Goal: Transaction & Acquisition: Purchase product/service

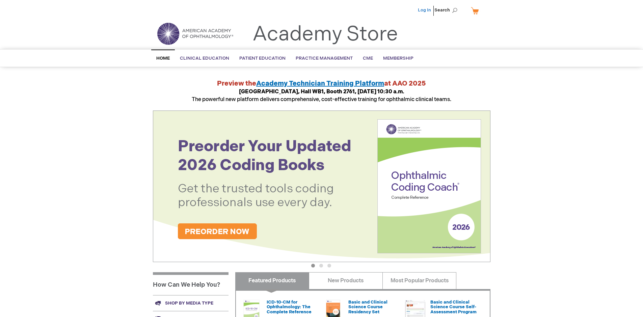
click at [425, 10] on link "Log In" at bounding box center [424, 9] width 13 height 5
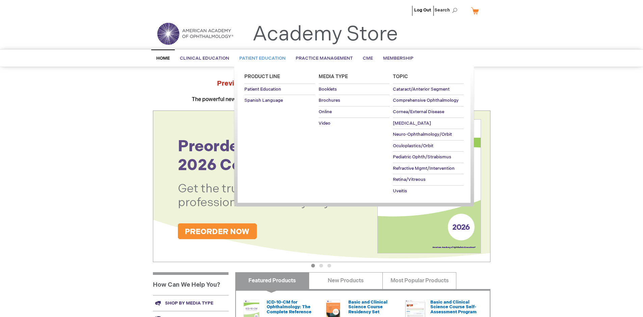
click at [260, 58] on span "Patient Education" at bounding box center [262, 58] width 46 height 5
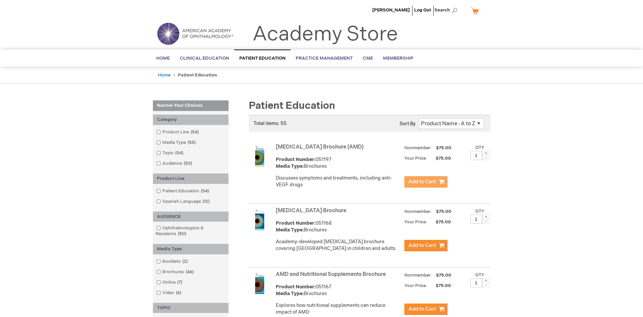
click at [425, 182] on span "Add to Cart" at bounding box center [422, 182] width 28 height 6
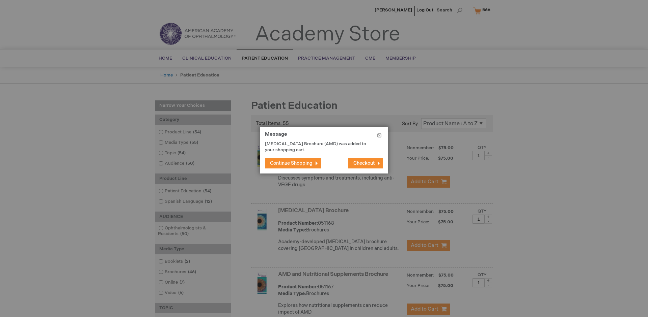
click at [291, 163] on span "Continue Shopping" at bounding box center [291, 164] width 42 height 6
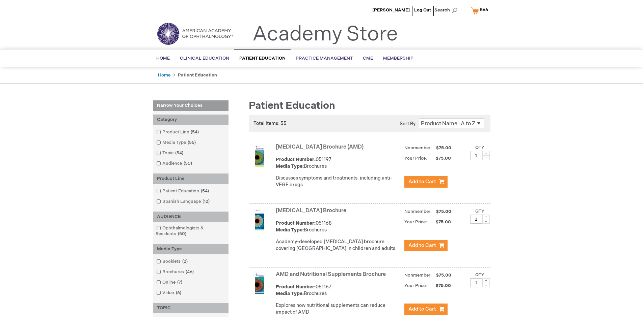
click at [332, 278] on link "AMD and Nutritional Supplements Brochure" at bounding box center [331, 275] width 110 height 6
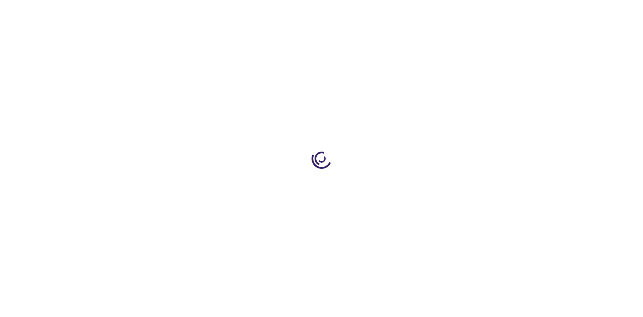
type input "1"
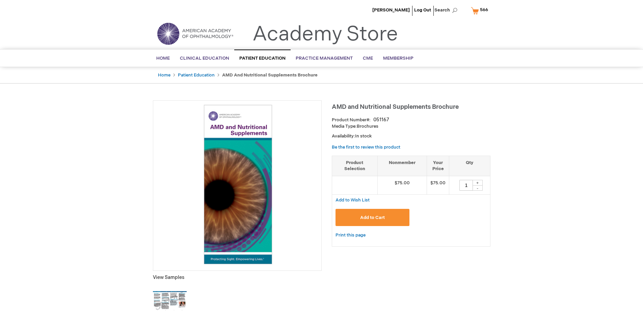
click at [372, 218] on span "Add to Cart" at bounding box center [372, 217] width 25 height 5
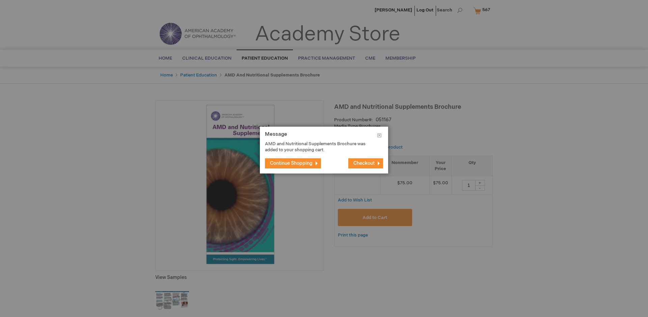
click at [291, 163] on span "Continue Shopping" at bounding box center [291, 164] width 42 height 6
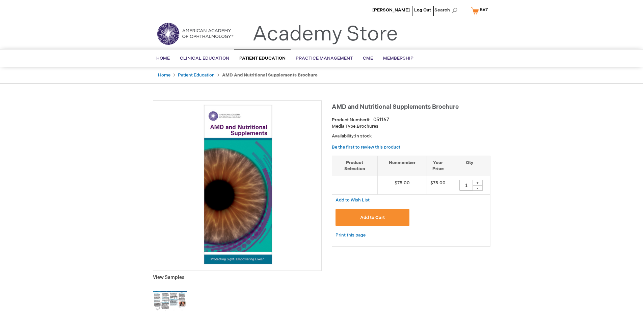
click at [480, 10] on span "567" at bounding box center [484, 9] width 8 height 5
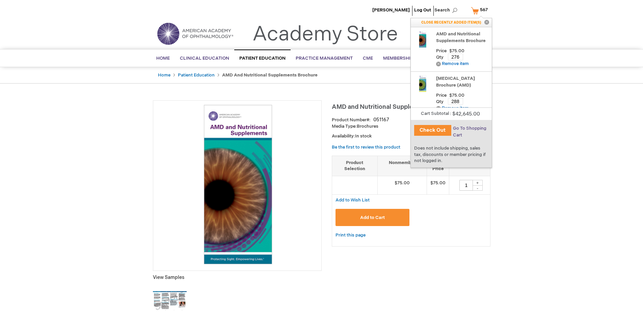
click at [469, 129] on span "Go To Shopping Cart" at bounding box center [469, 132] width 33 height 12
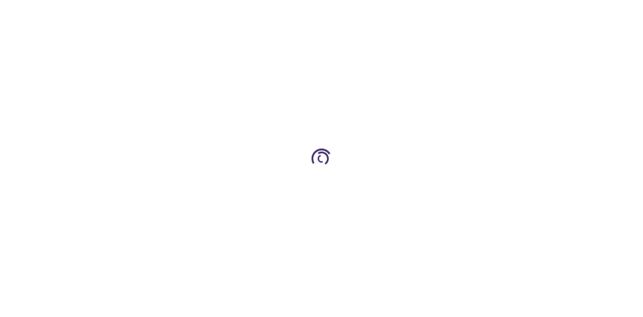
select select "US"
select select "41"
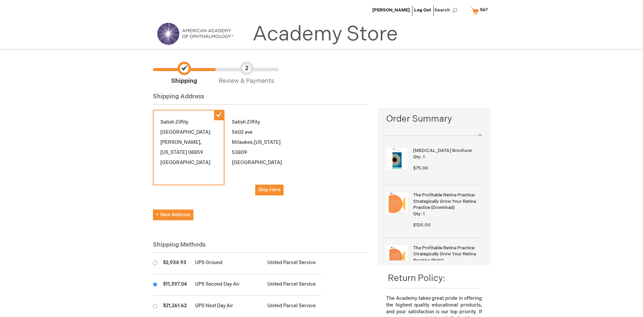
click at [155, 285] on input "radio" at bounding box center [155, 285] width 4 height 4
